Goal: Task Accomplishment & Management: Complete application form

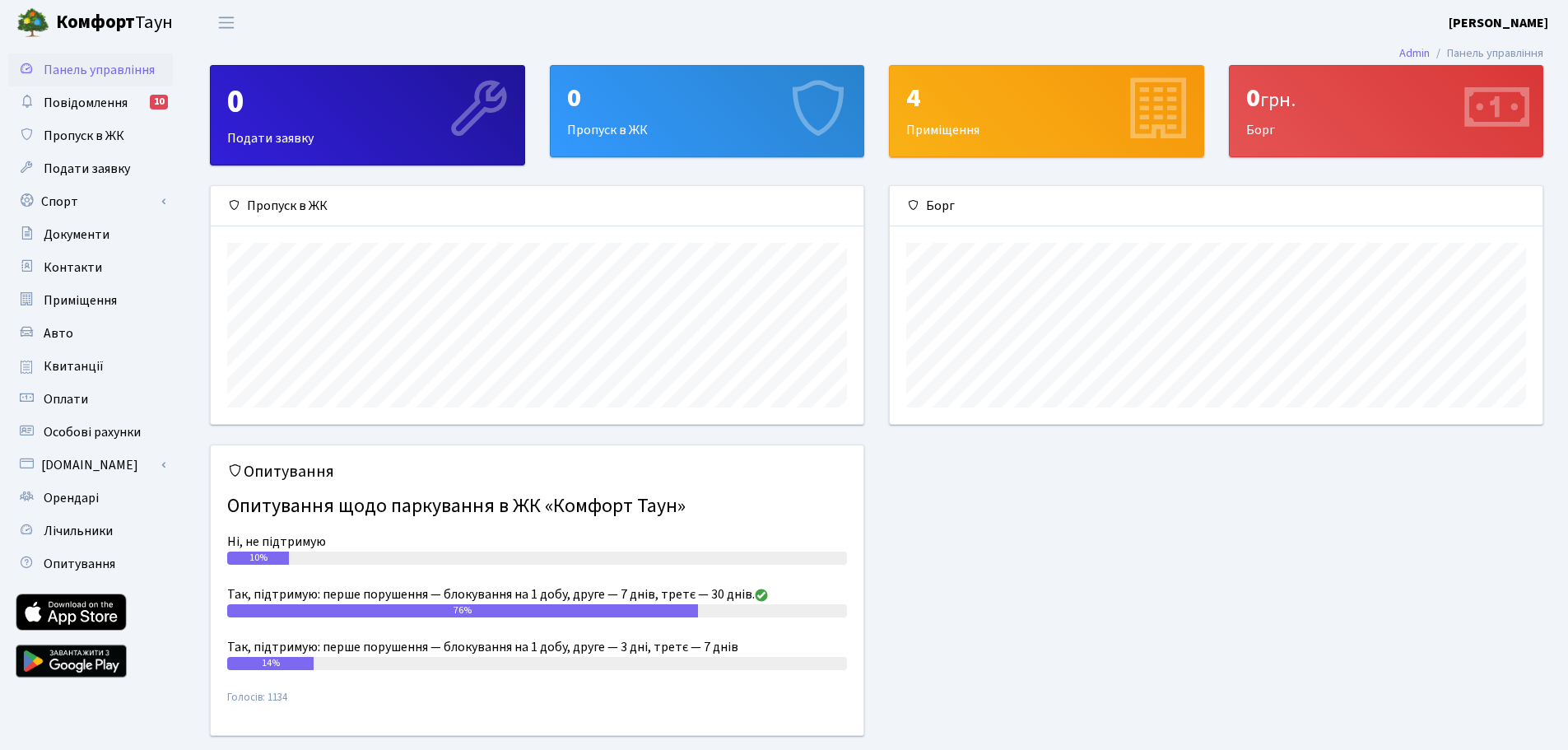
scroll to position [237, 653]
click at [68, 131] on span "Пропуск в ЖК" at bounding box center [83, 136] width 80 height 18
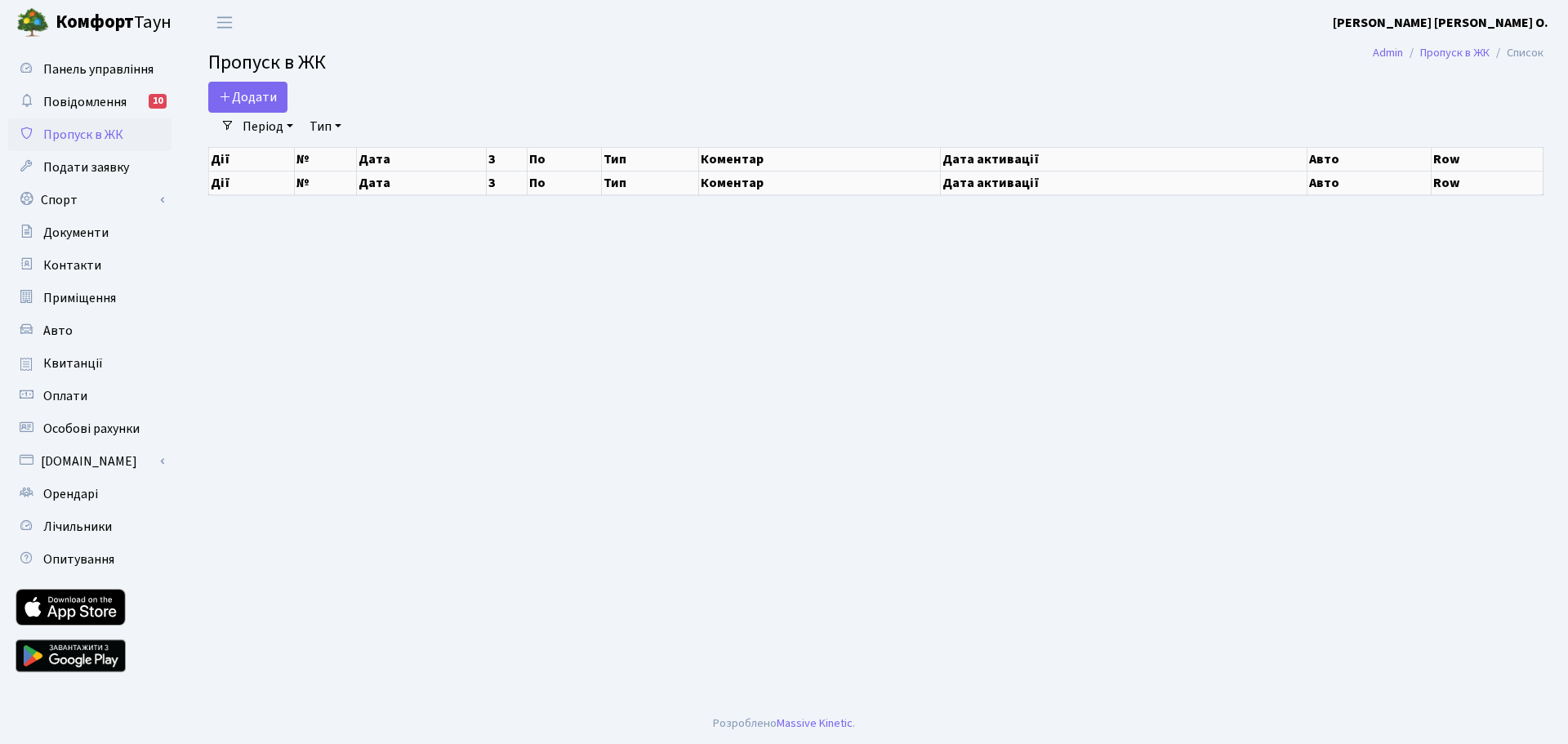
select select "25"
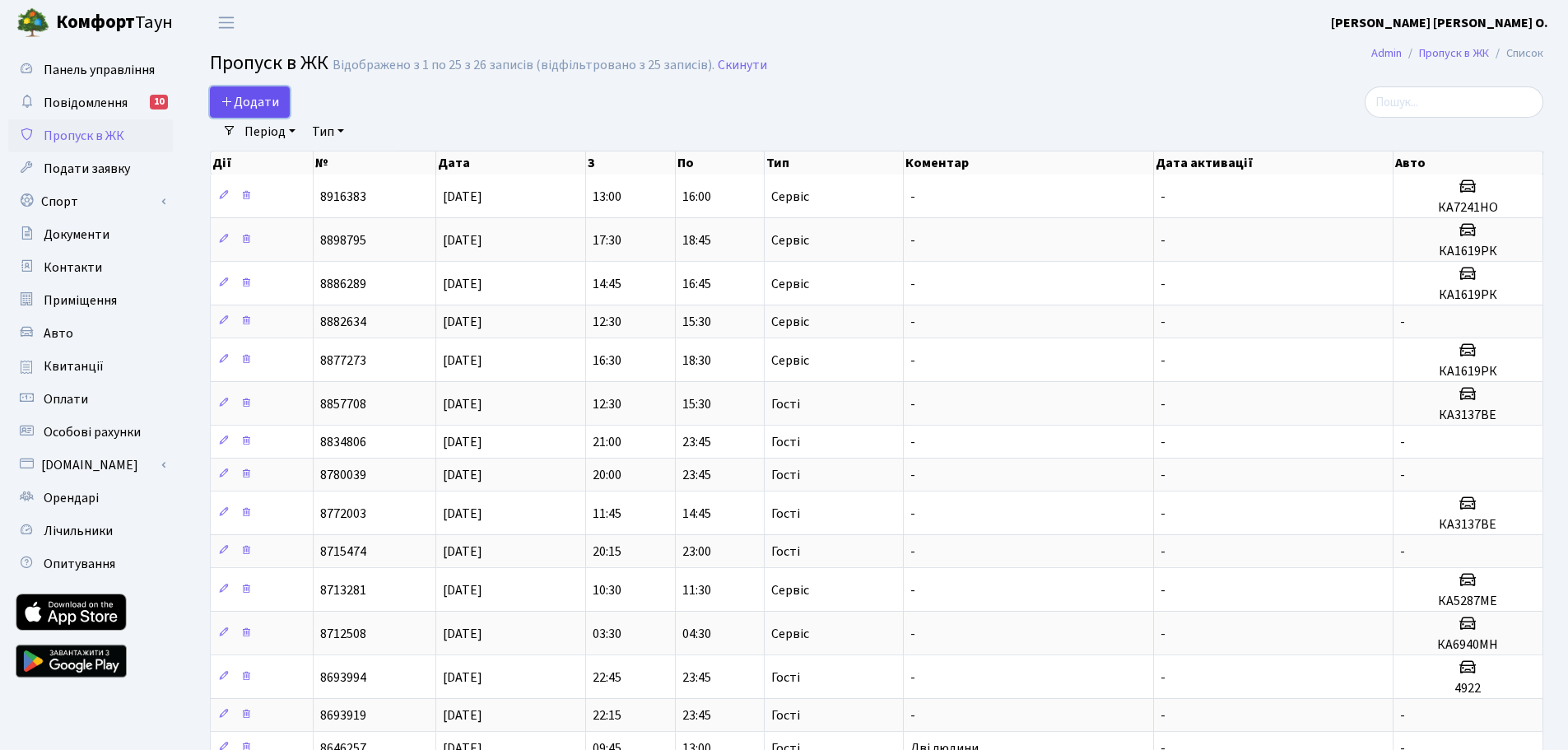
click at [259, 94] on span "Додати" at bounding box center [249, 102] width 59 height 18
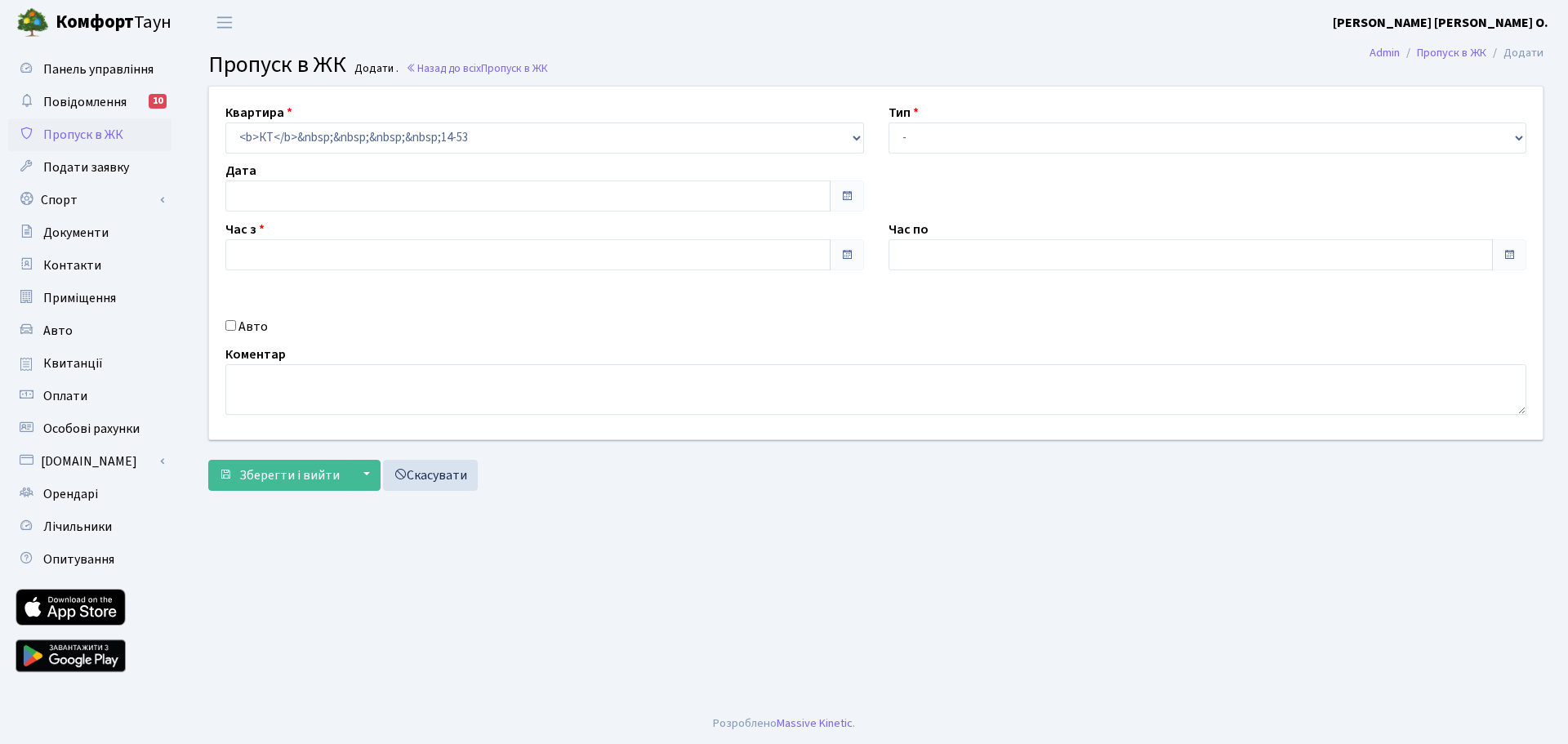
type input "28.08.2025"
type input "15:00"
type input "16:00"
drag, startPoint x: 1486, startPoint y: 139, endPoint x: 1369, endPoint y: 151, distance: 117.6
click at [1486, 139] on select "- Доставка Таксі Гості Сервіс" at bounding box center [1207, 137] width 639 height 31
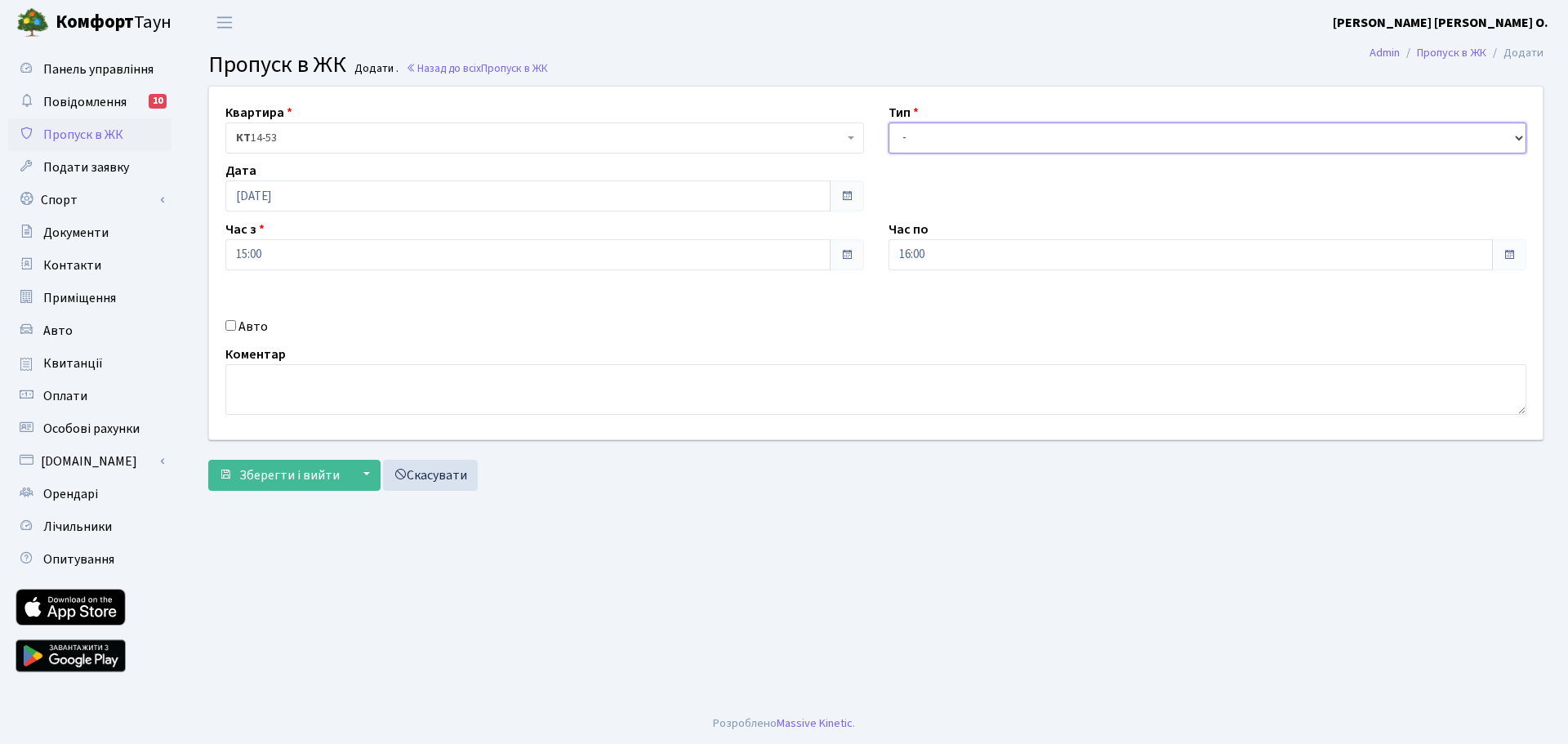
select select "18"
click at [888, 122] on select "- Доставка Таксі Гості Сервіс" at bounding box center [1207, 137] width 639 height 31
click at [295, 135] on span "КТ 14-53" at bounding box center [539, 138] width 607 height 17
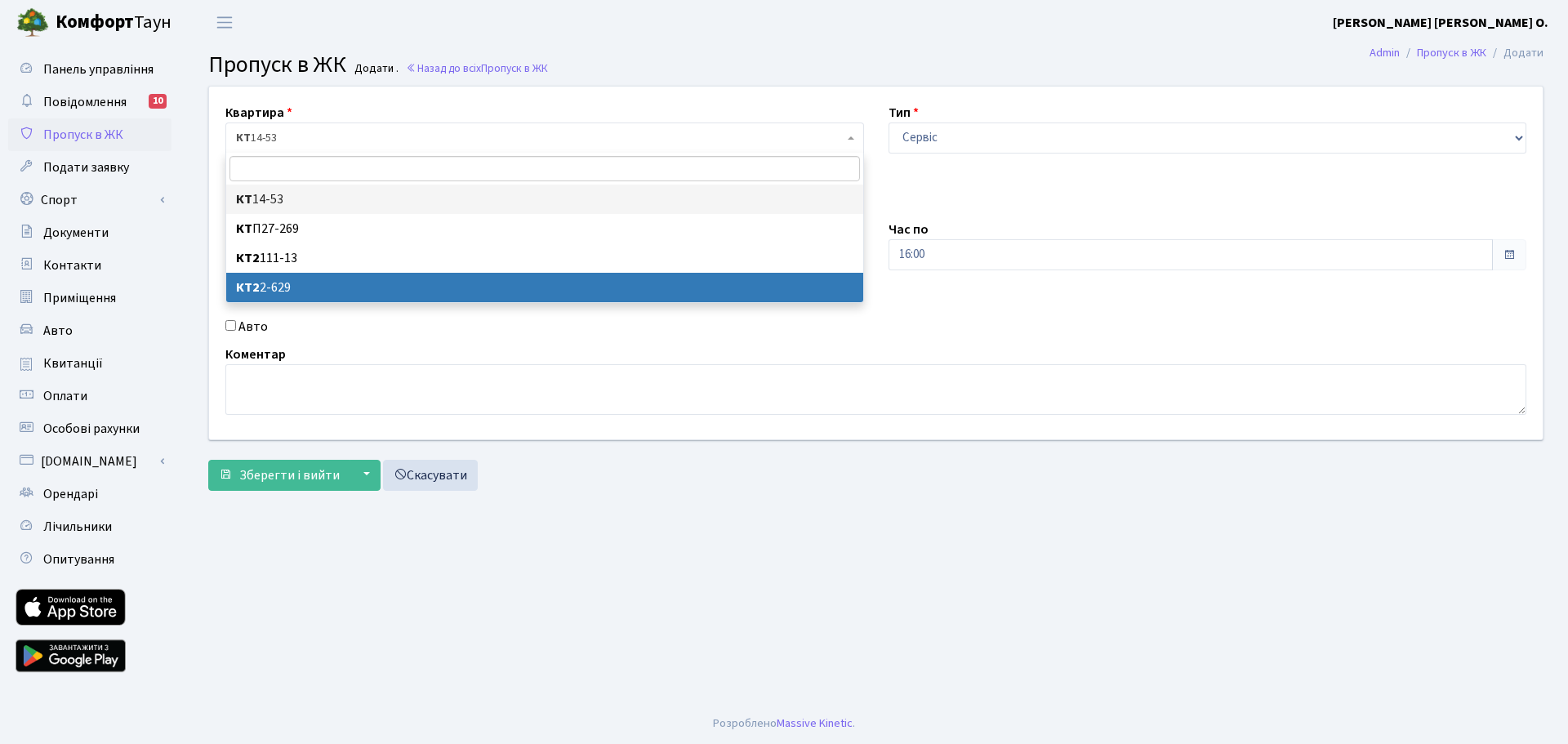
select select "15687"
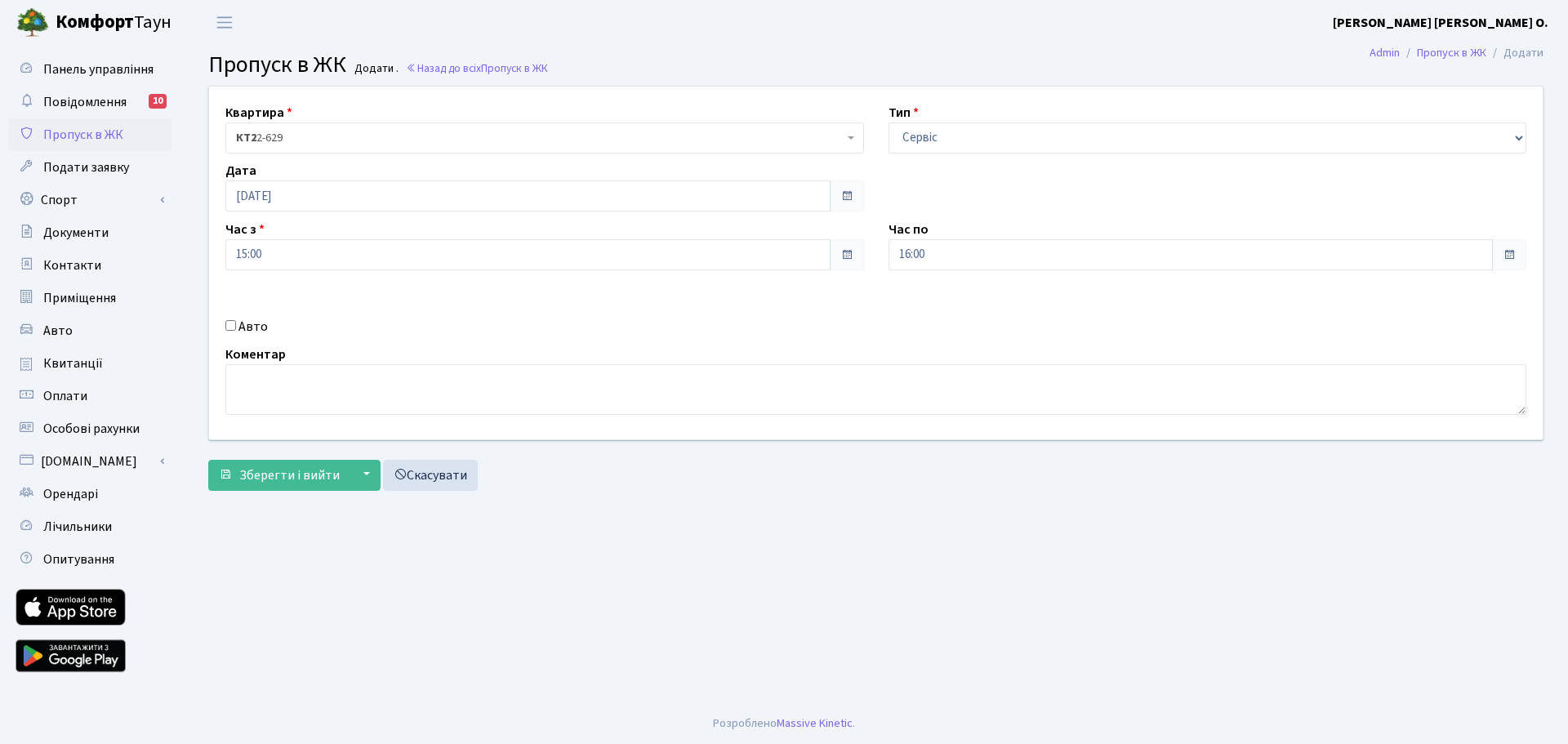
click at [231, 327] on input "Авто" at bounding box center [231, 325] width 11 height 11
checkbox input "true"
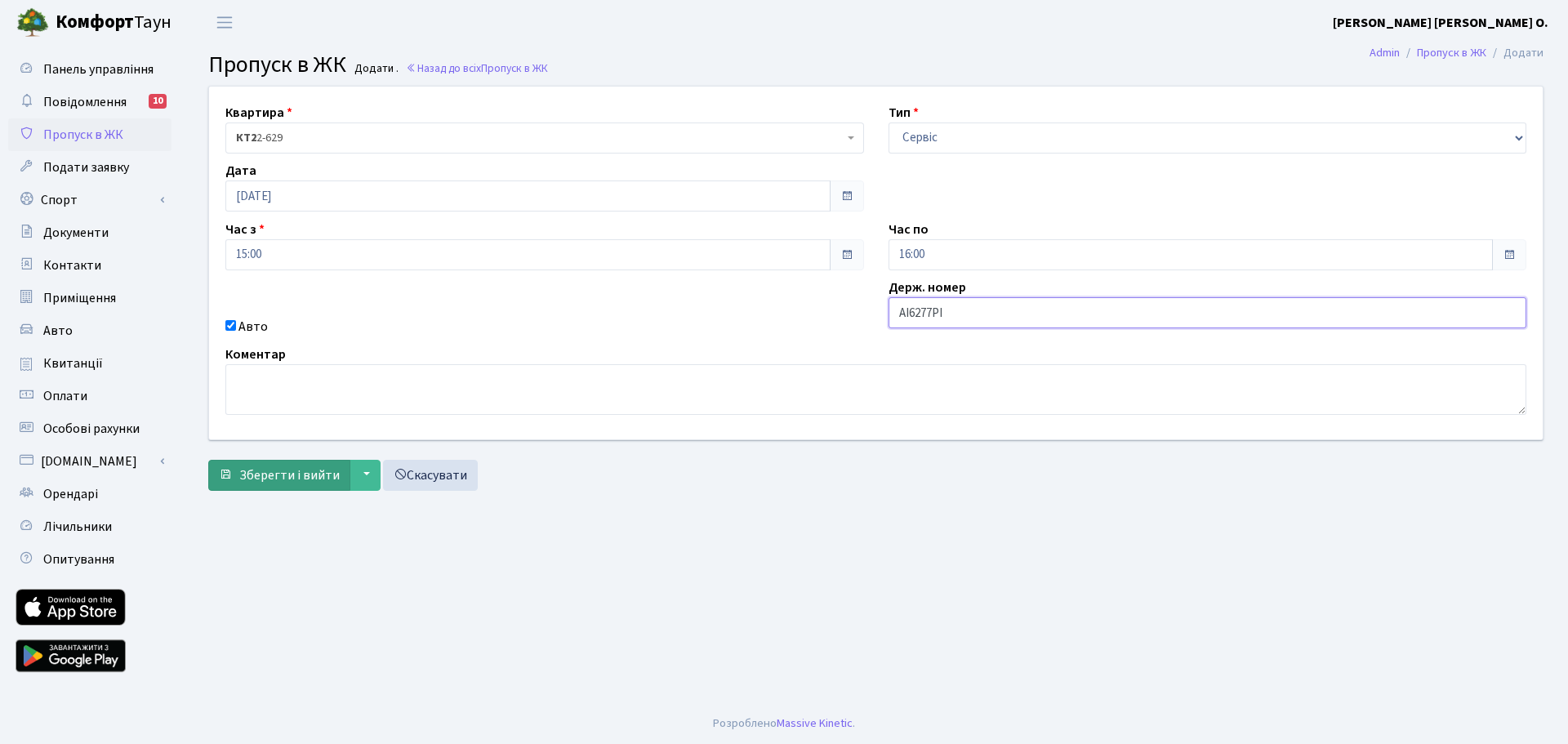
type input "АІ6277РІ"
click at [276, 473] on span "Зберегти і вийти" at bounding box center [290, 475] width 101 height 18
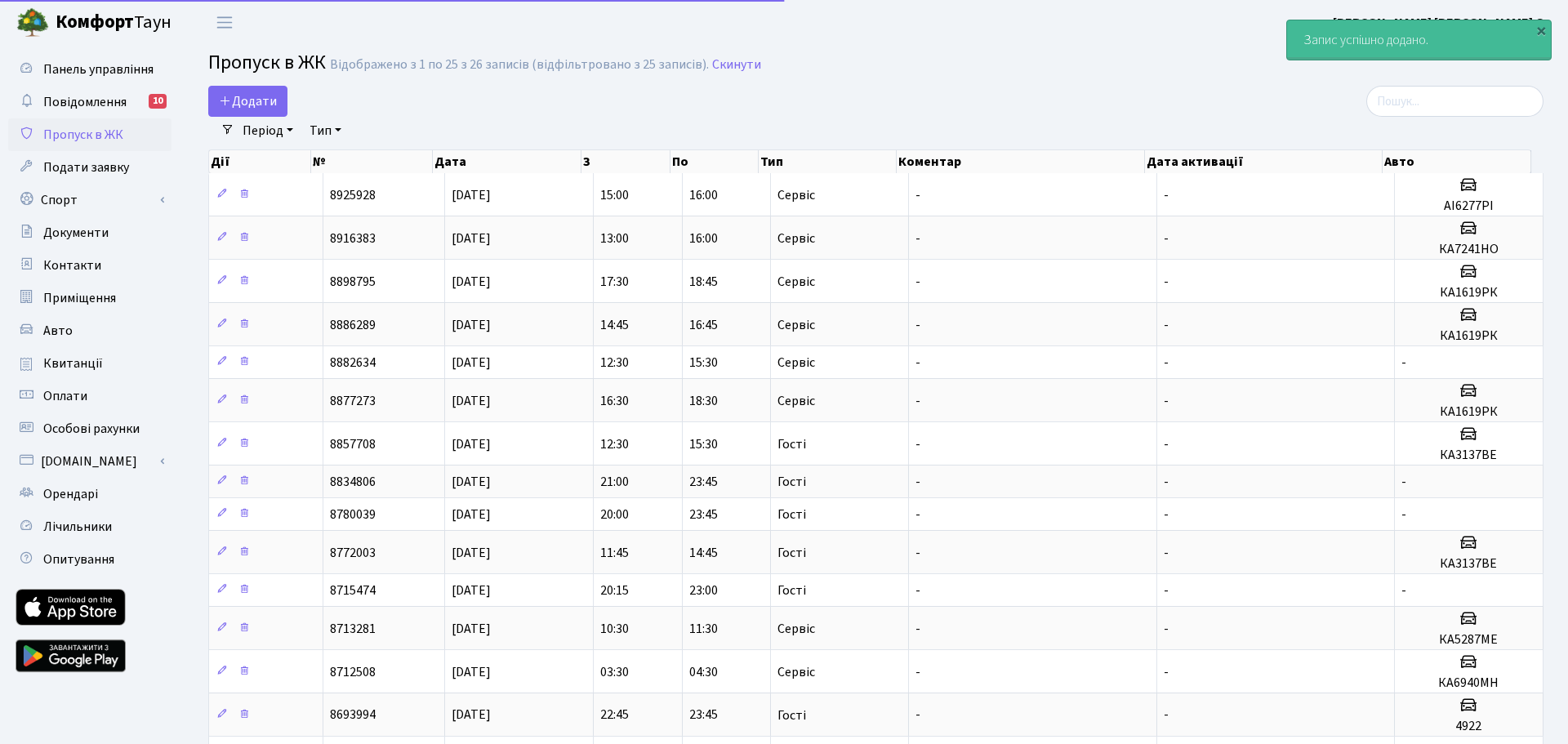
select select "25"
